Goal: Transaction & Acquisition: Purchase product/service

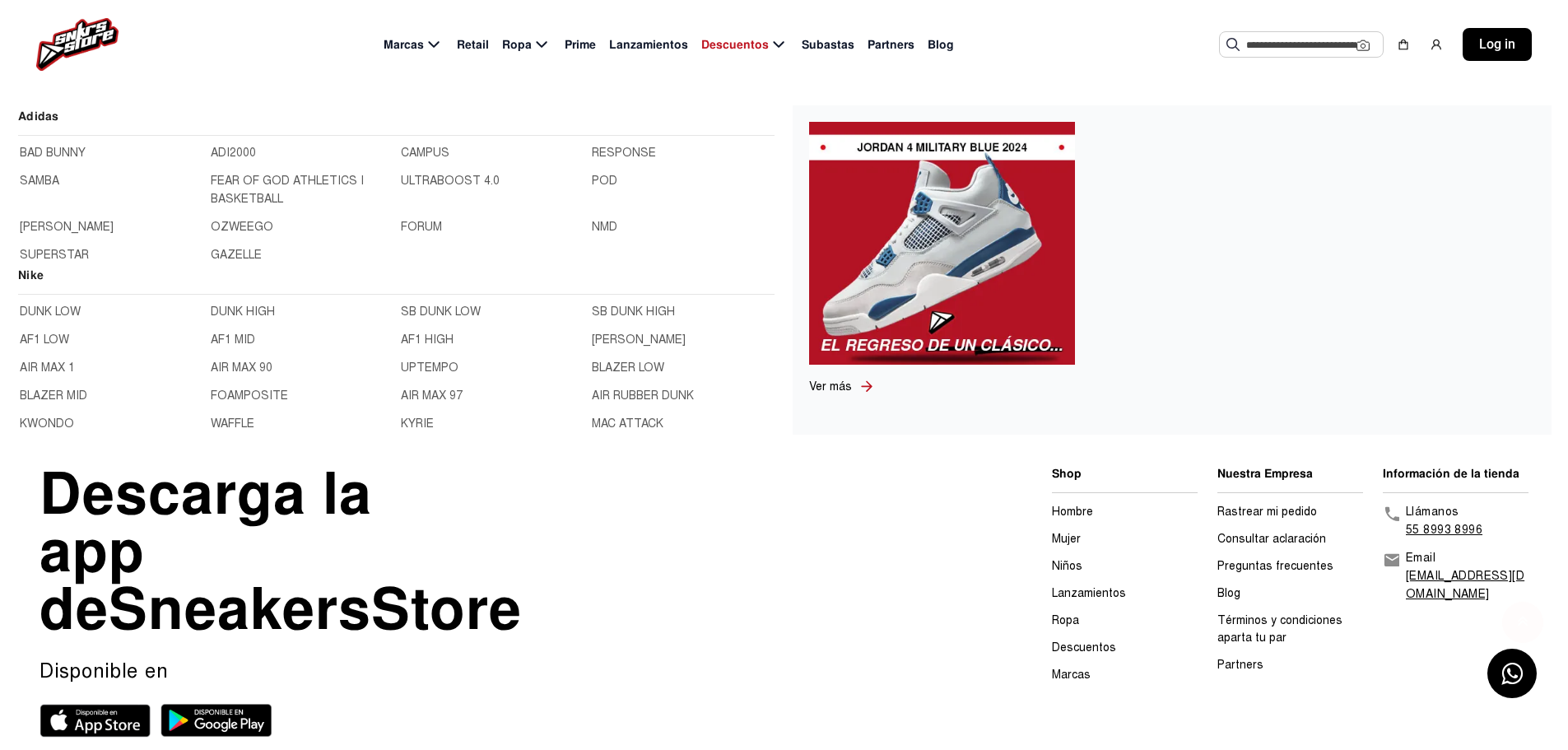
scroll to position [778, 0]
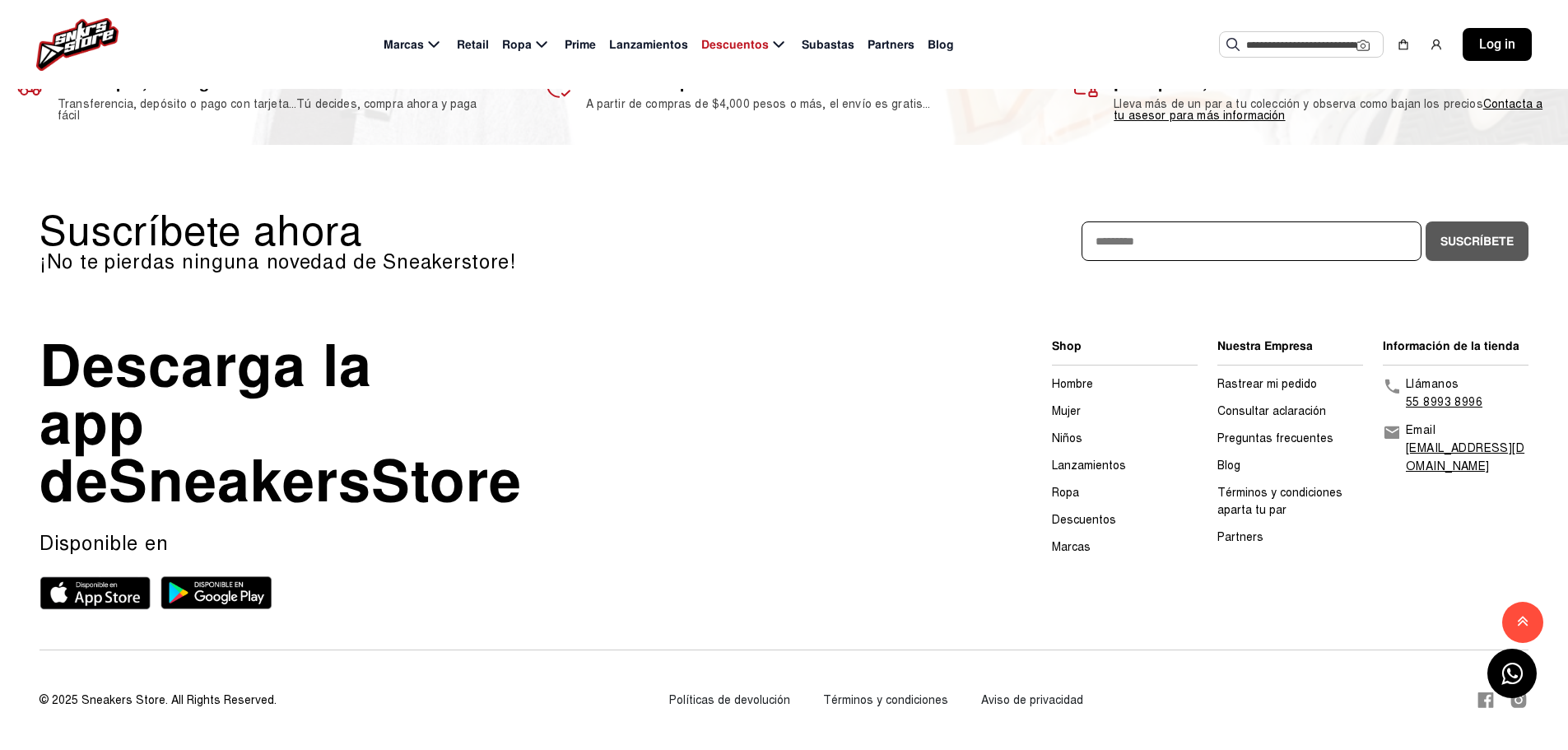
click at [1077, 377] on link "Hombre" at bounding box center [1072, 384] width 41 height 14
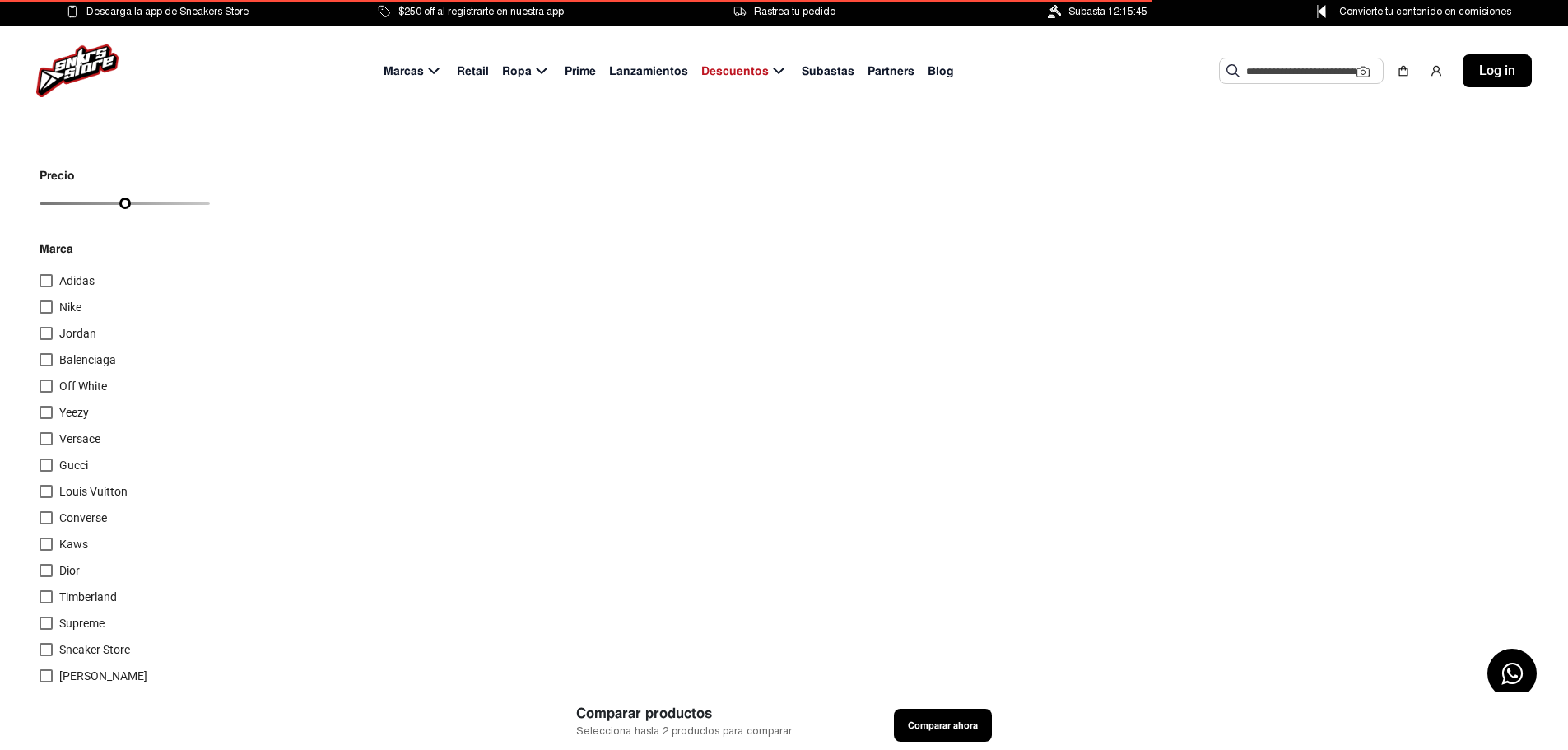
click at [42, 330] on div at bounding box center [46, 333] width 13 height 13
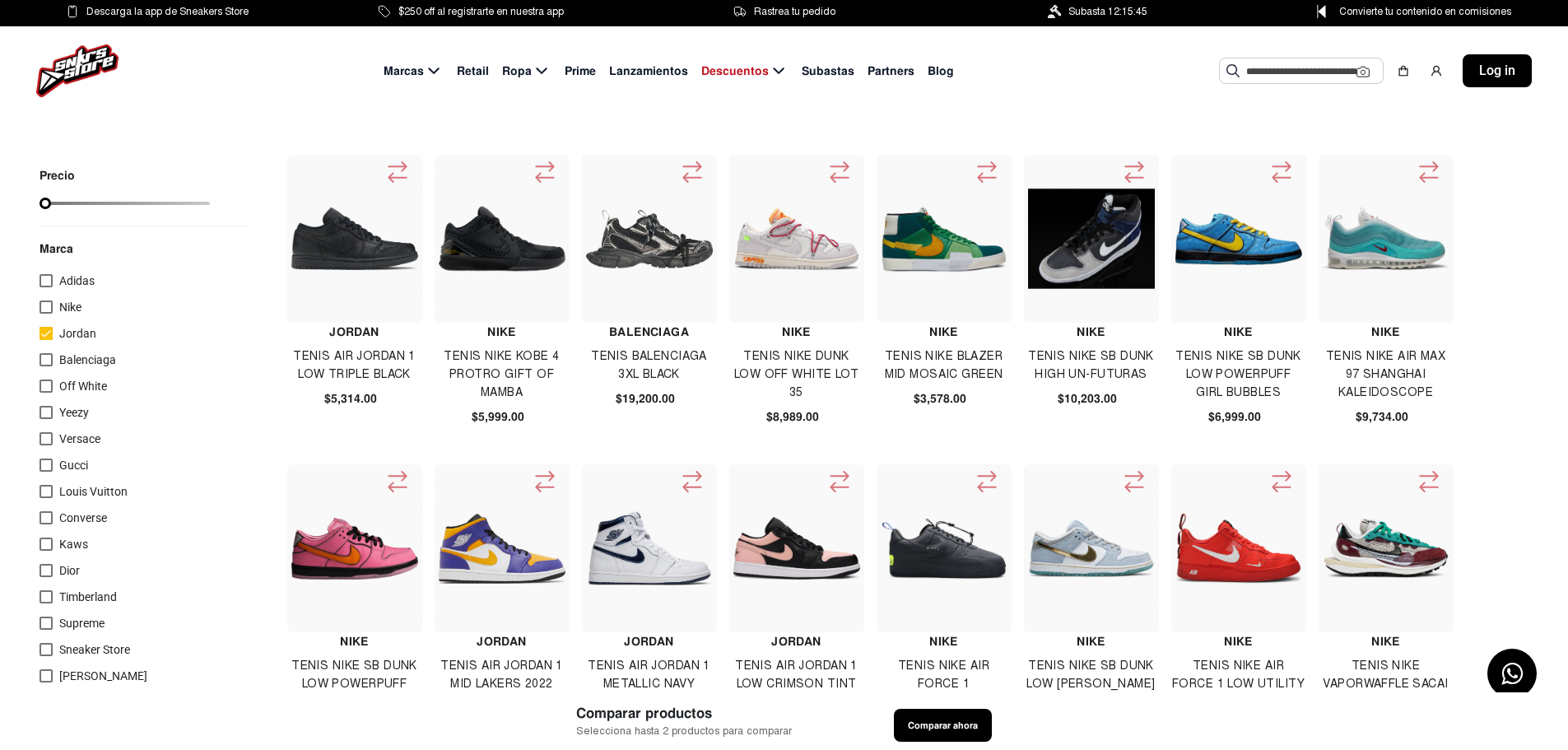
drag, startPoint x: 45, startPoint y: 206, endPoint x: 122, endPoint y: 204, distance: 77.0
click at [122, 204] on input "range" at bounding box center [125, 202] width 171 height 3
drag, startPoint x: 171, startPoint y: 203, endPoint x: 179, endPoint y: 204, distance: 8.1
click at [179, 204] on input "range" at bounding box center [125, 202] width 171 height 3
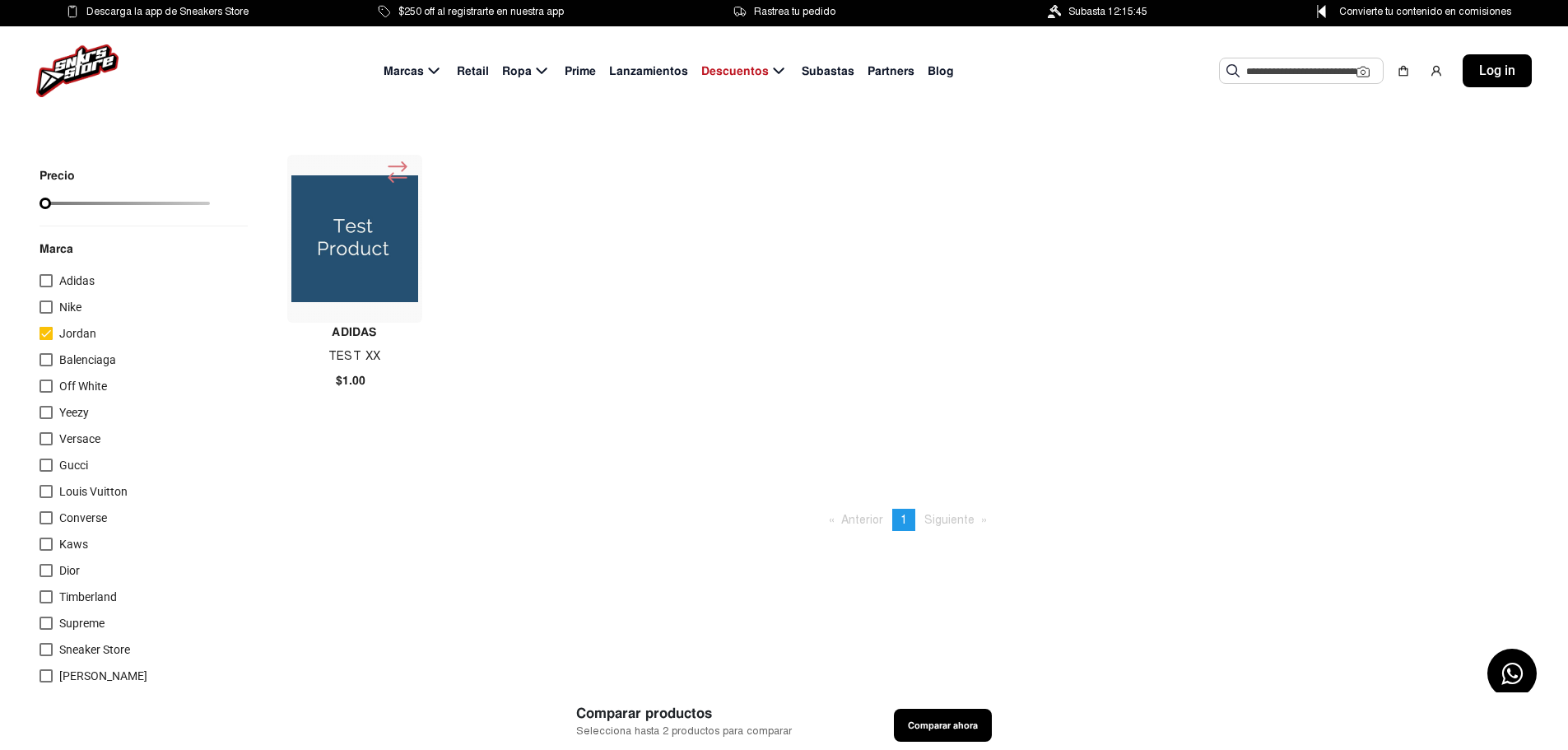
drag, startPoint x: 96, startPoint y: 208, endPoint x: 12, endPoint y: 208, distance: 84.0
click at [40, 204] on input "range" at bounding box center [125, 202] width 171 height 3
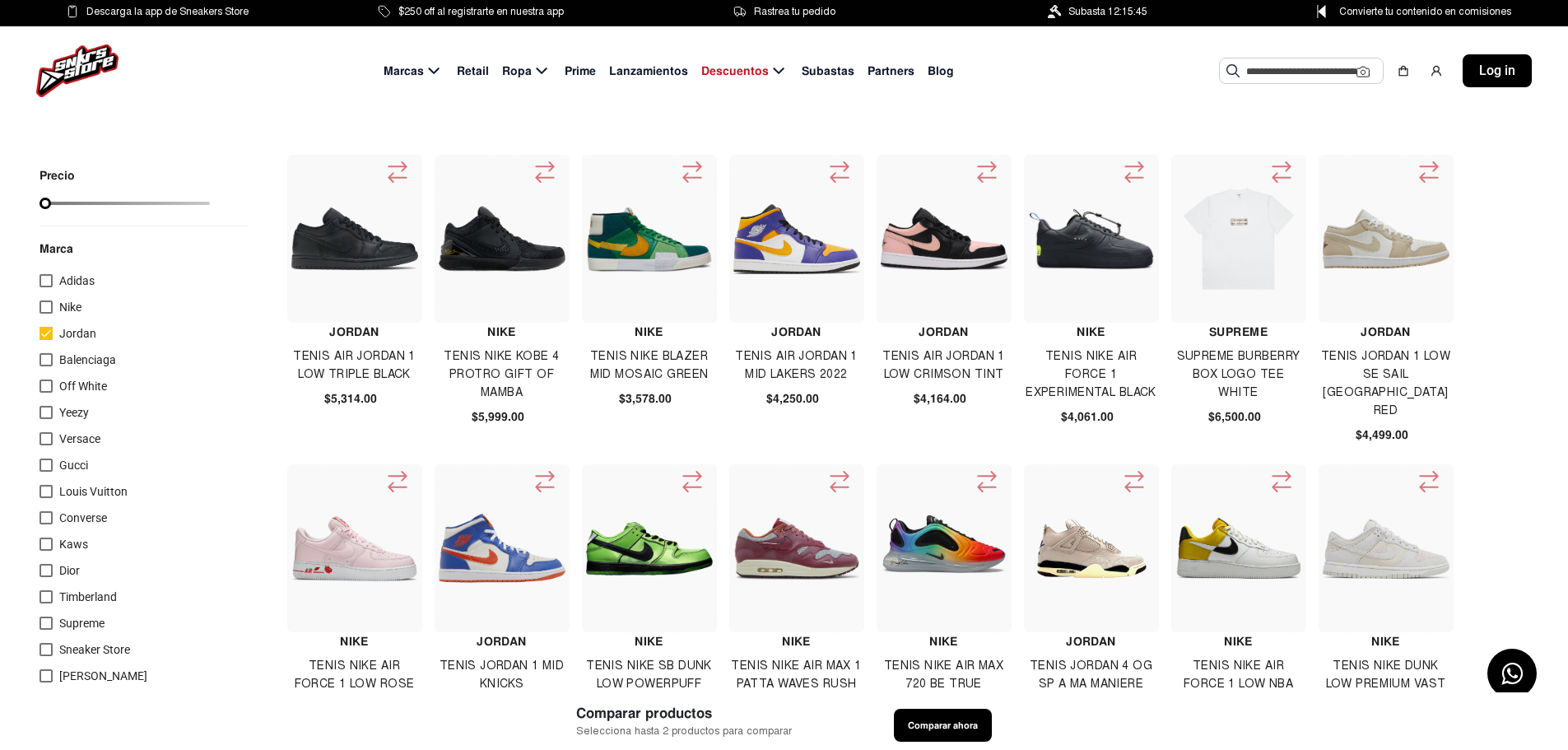
type input "****"
click at [50, 204] on input "range" at bounding box center [125, 202] width 171 height 3
click at [539, 249] on img at bounding box center [502, 238] width 127 height 127
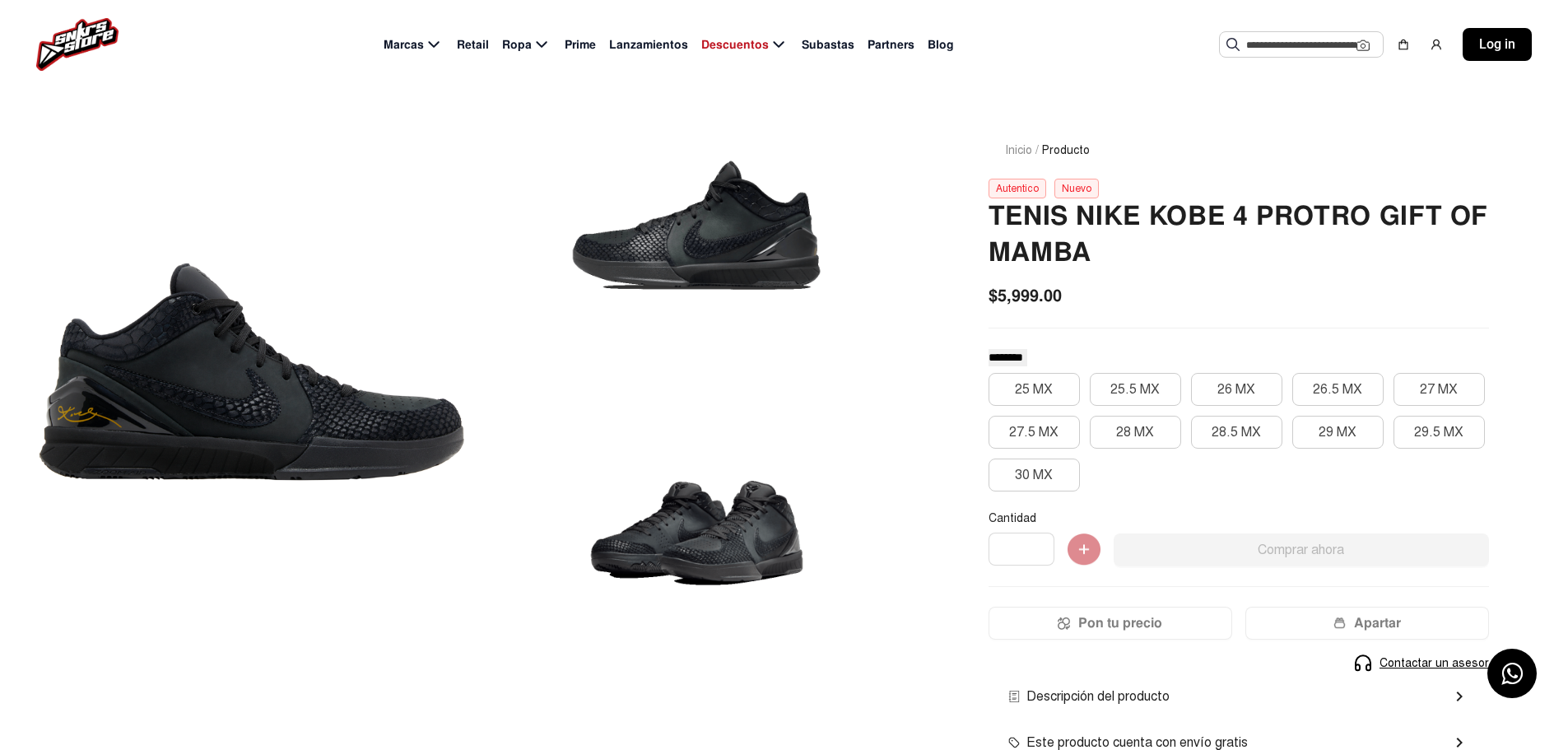
scroll to position [83, 0]
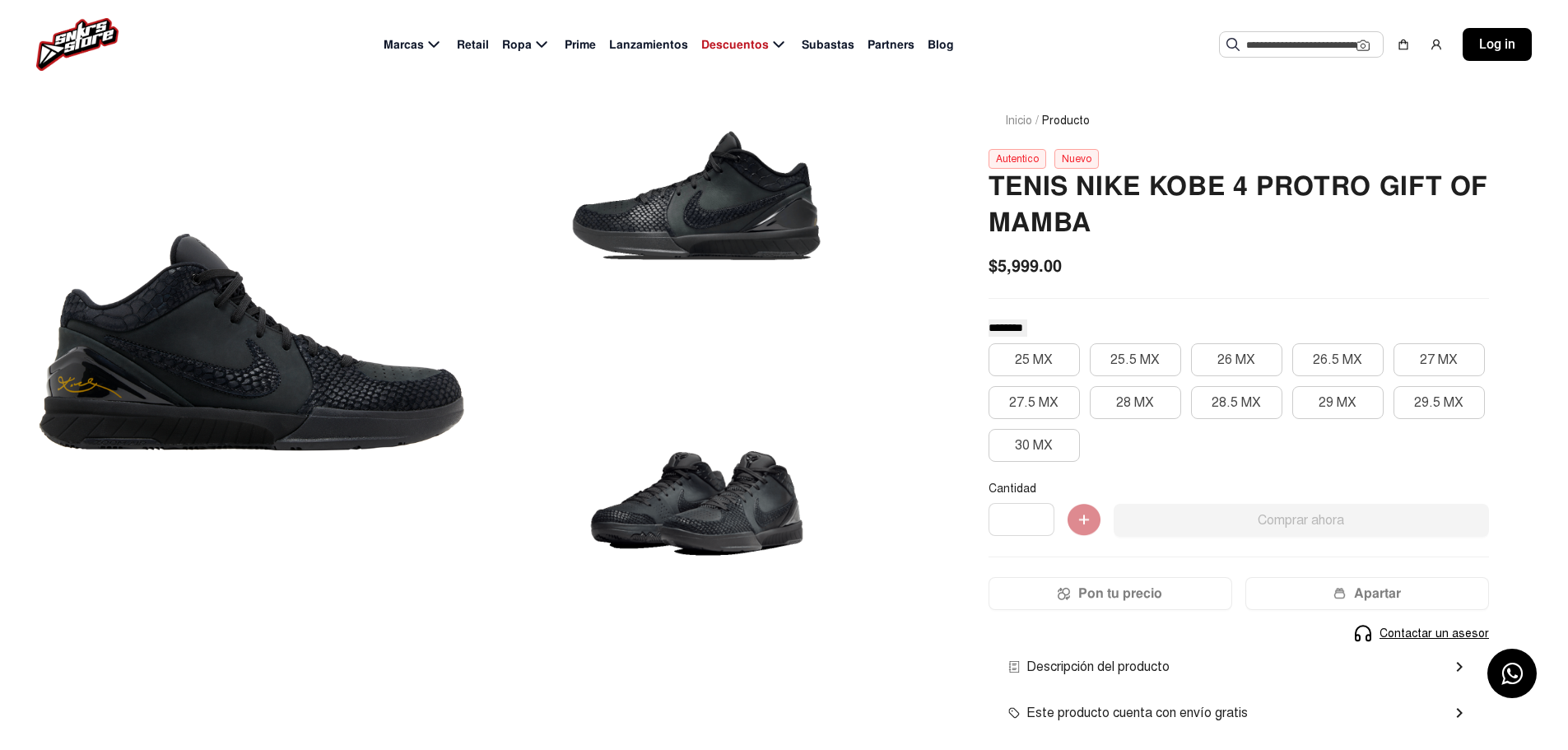
click at [226, 393] on div at bounding box center [252, 342] width 425 height 539
click at [700, 228] on div at bounding box center [696, 202] width 425 height 260
click at [695, 502] on div at bounding box center [696, 482] width 425 height 260
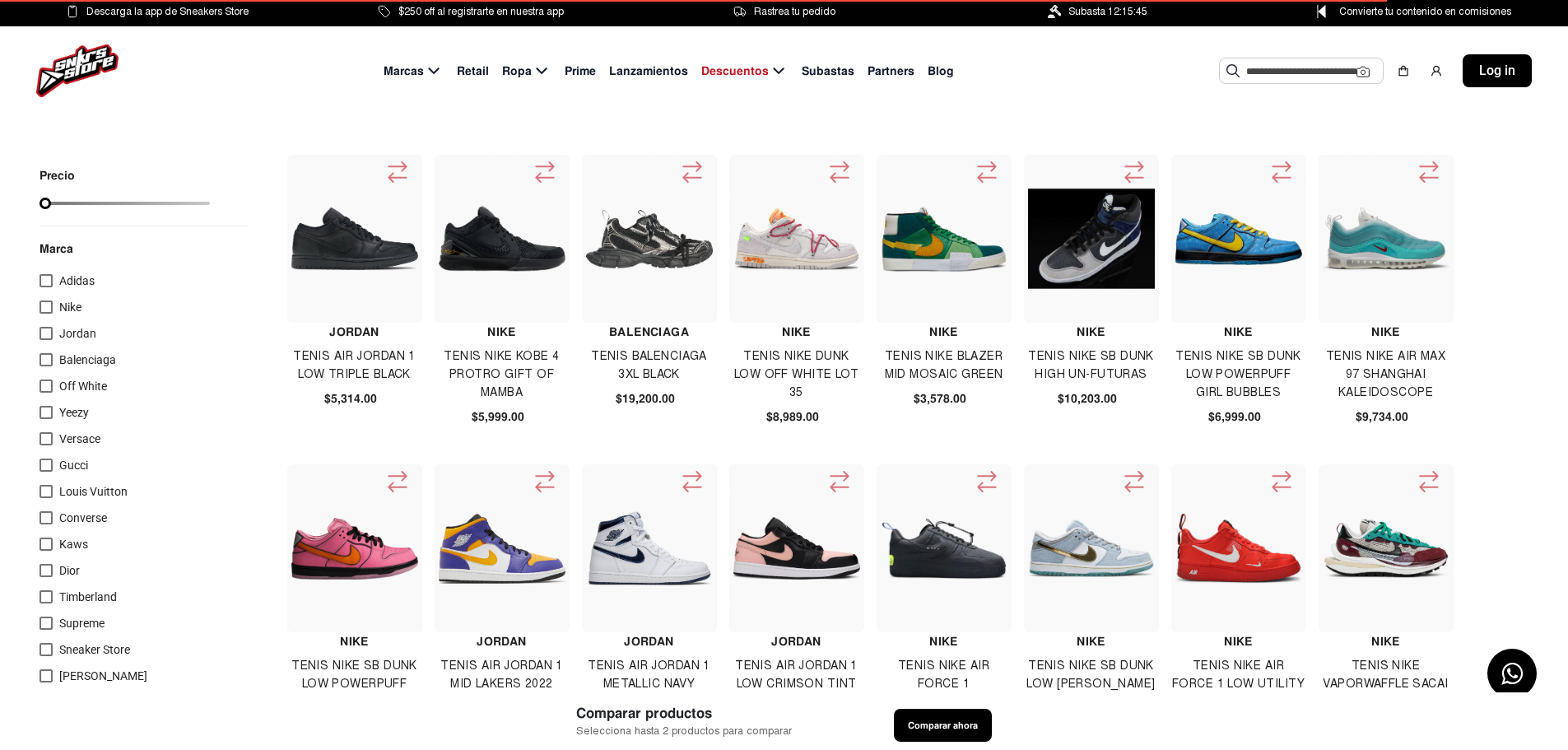
click at [364, 263] on img at bounding box center [354, 238] width 127 height 127
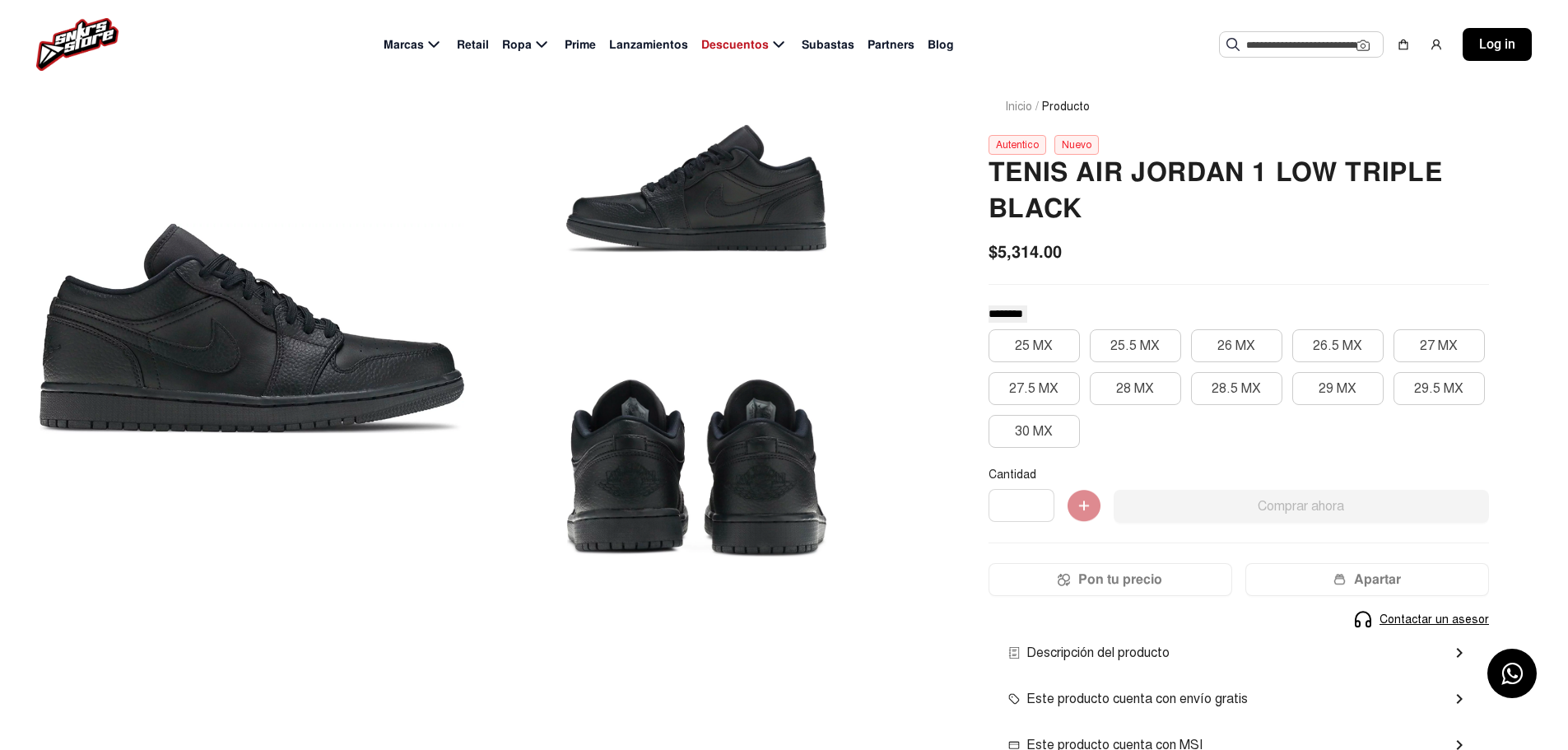
scroll to position [83, 0]
